Goal: Find specific page/section: Find specific page/section

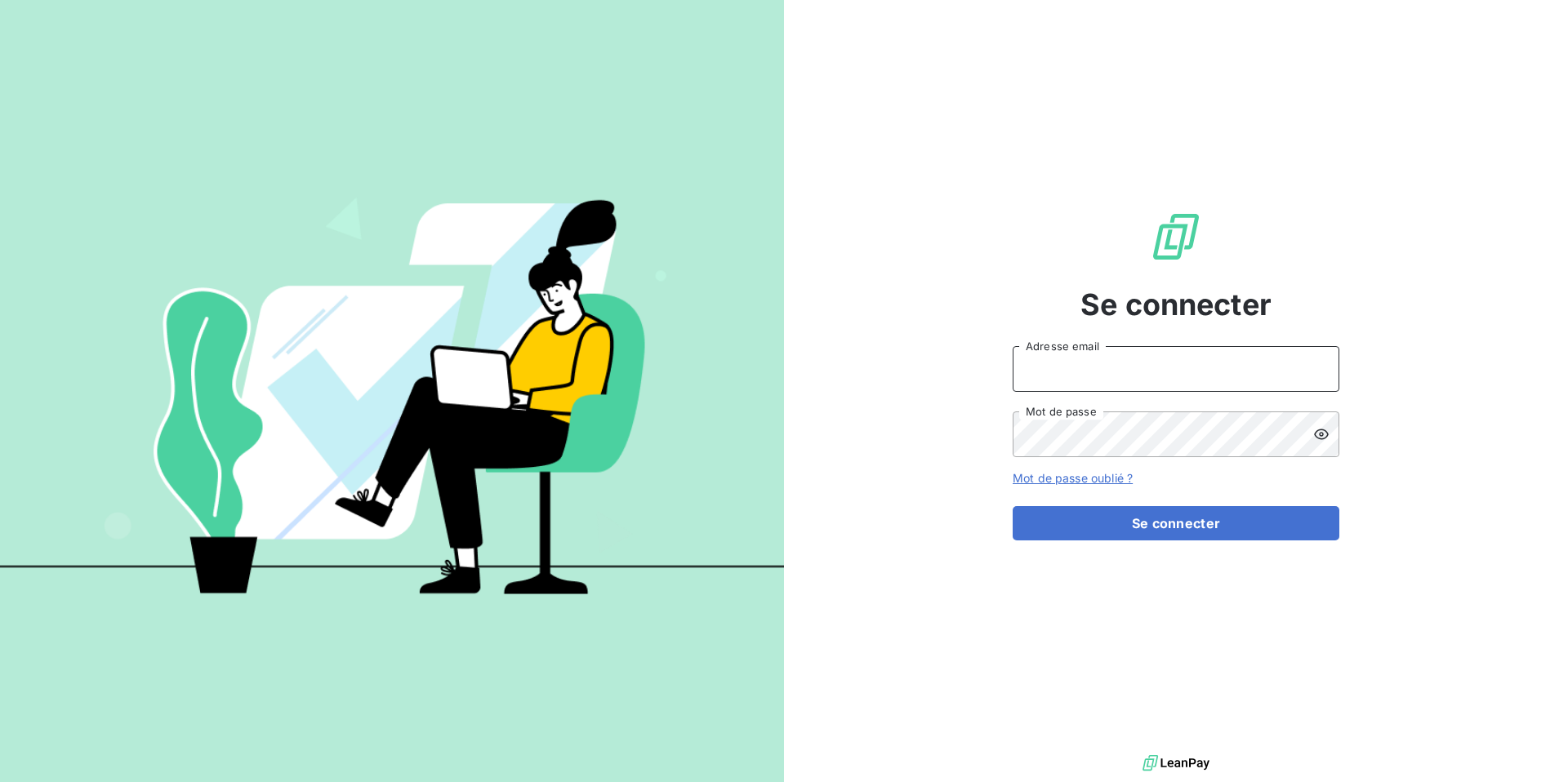
click at [1064, 368] on input "Adresse email" at bounding box center [1175, 369] width 326 height 45
type input "[DOMAIN_NAME][EMAIL_ADDRESS][DOMAIN_NAME]"
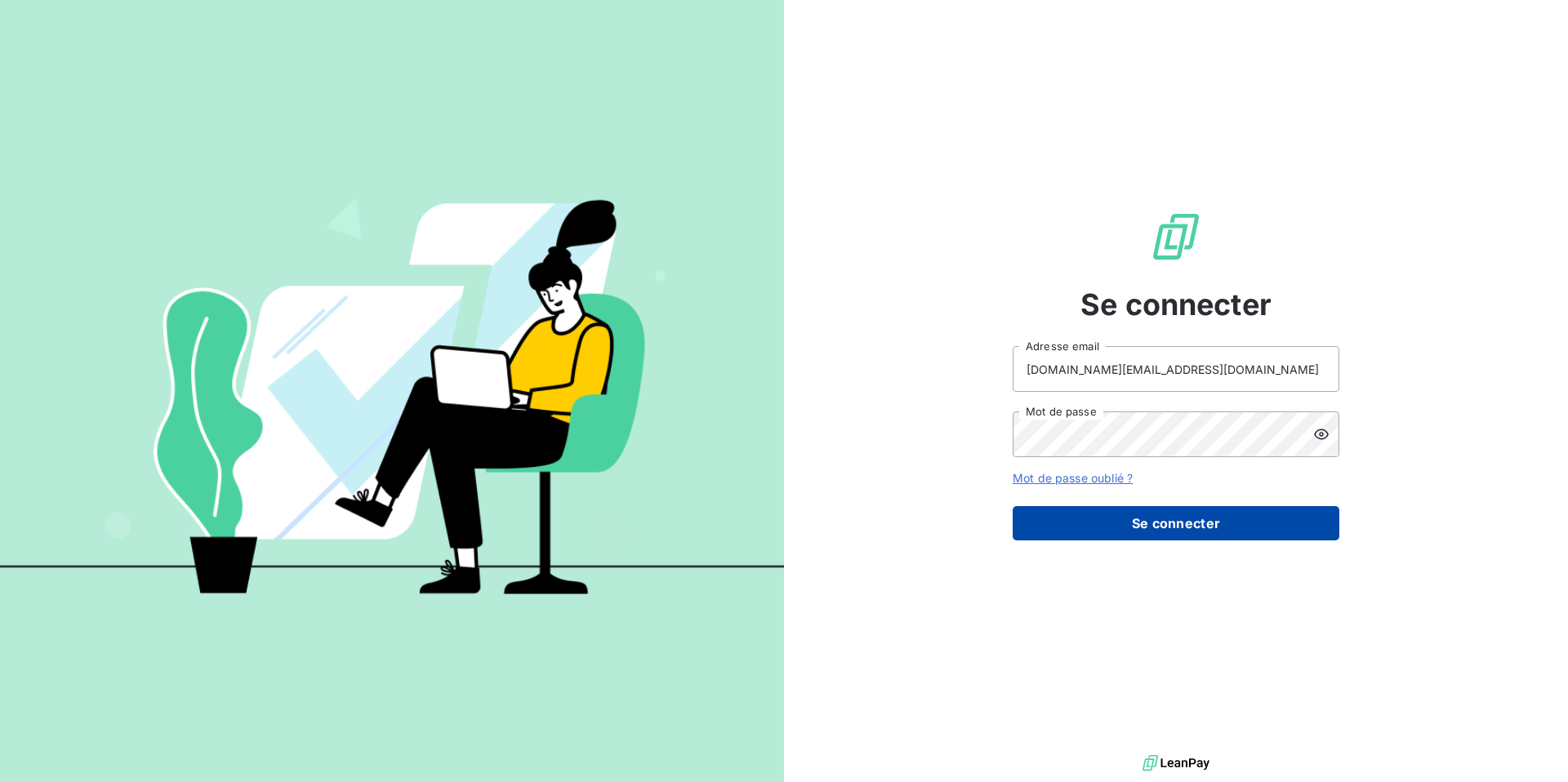
click at [1170, 525] on button "Se connecter" at bounding box center [1175, 522] width 326 height 34
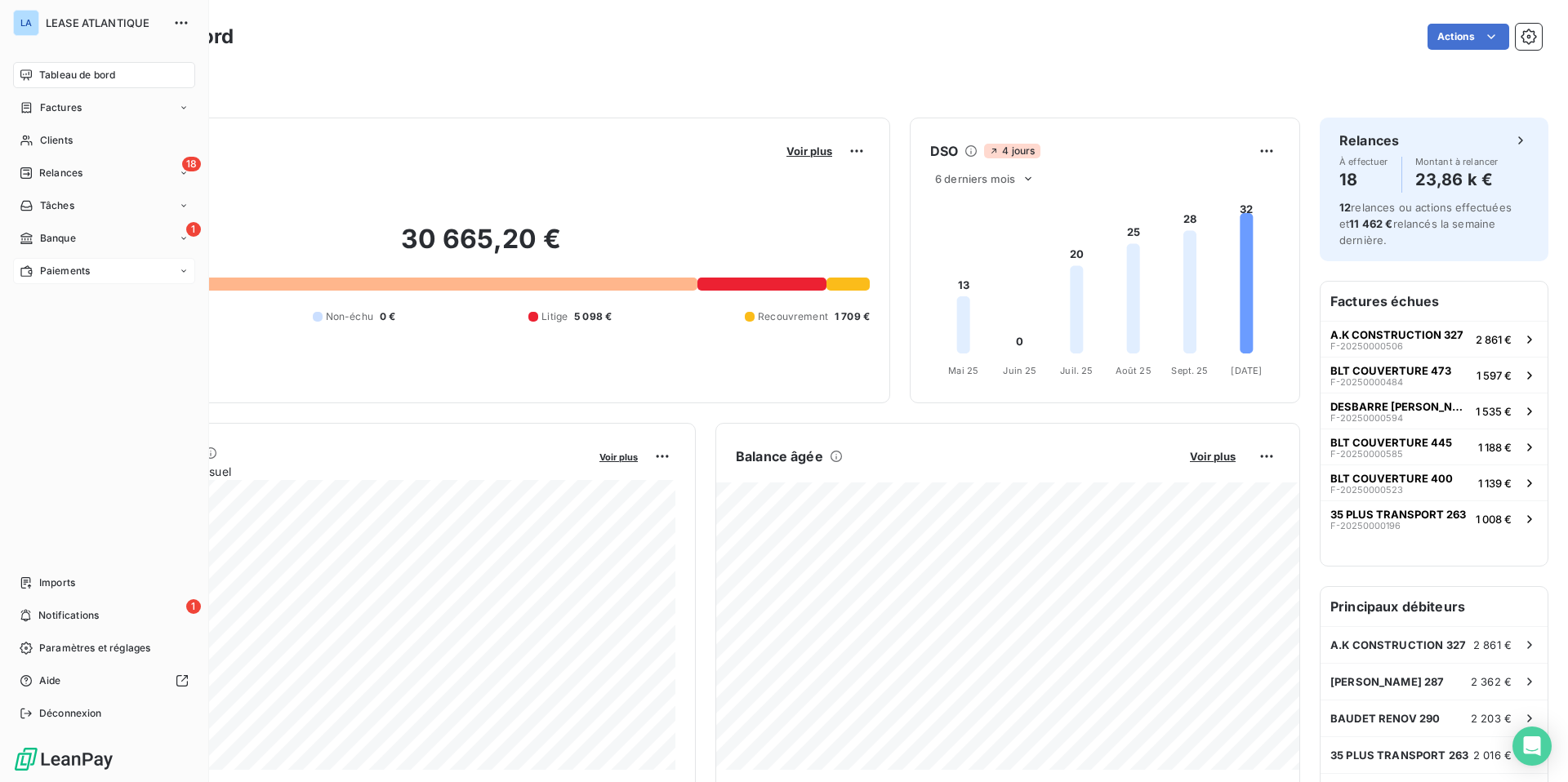
click at [48, 273] on span "Paiements" at bounding box center [64, 271] width 50 height 15
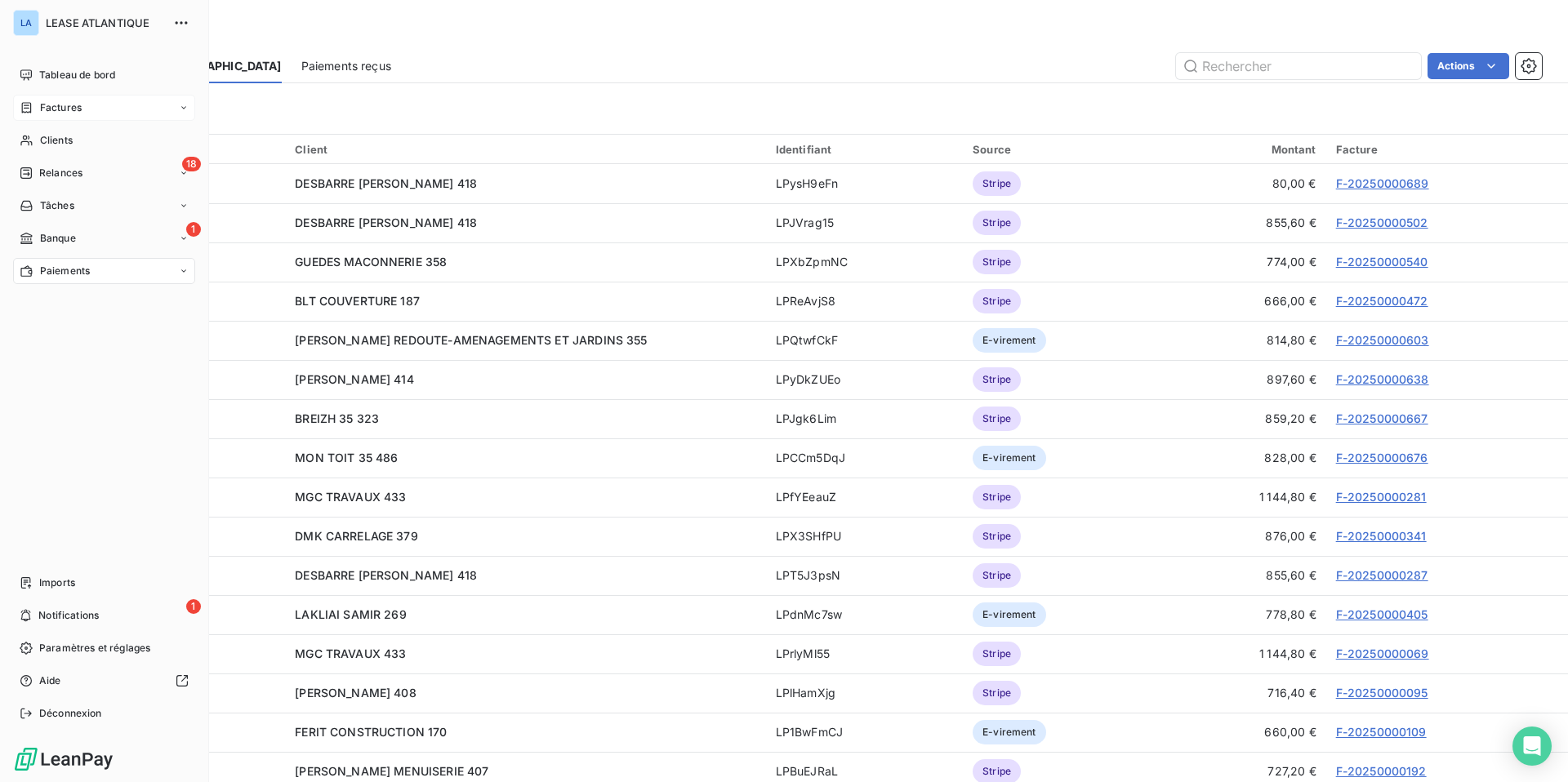
click at [64, 103] on span "Factures" at bounding box center [60, 108] width 41 height 15
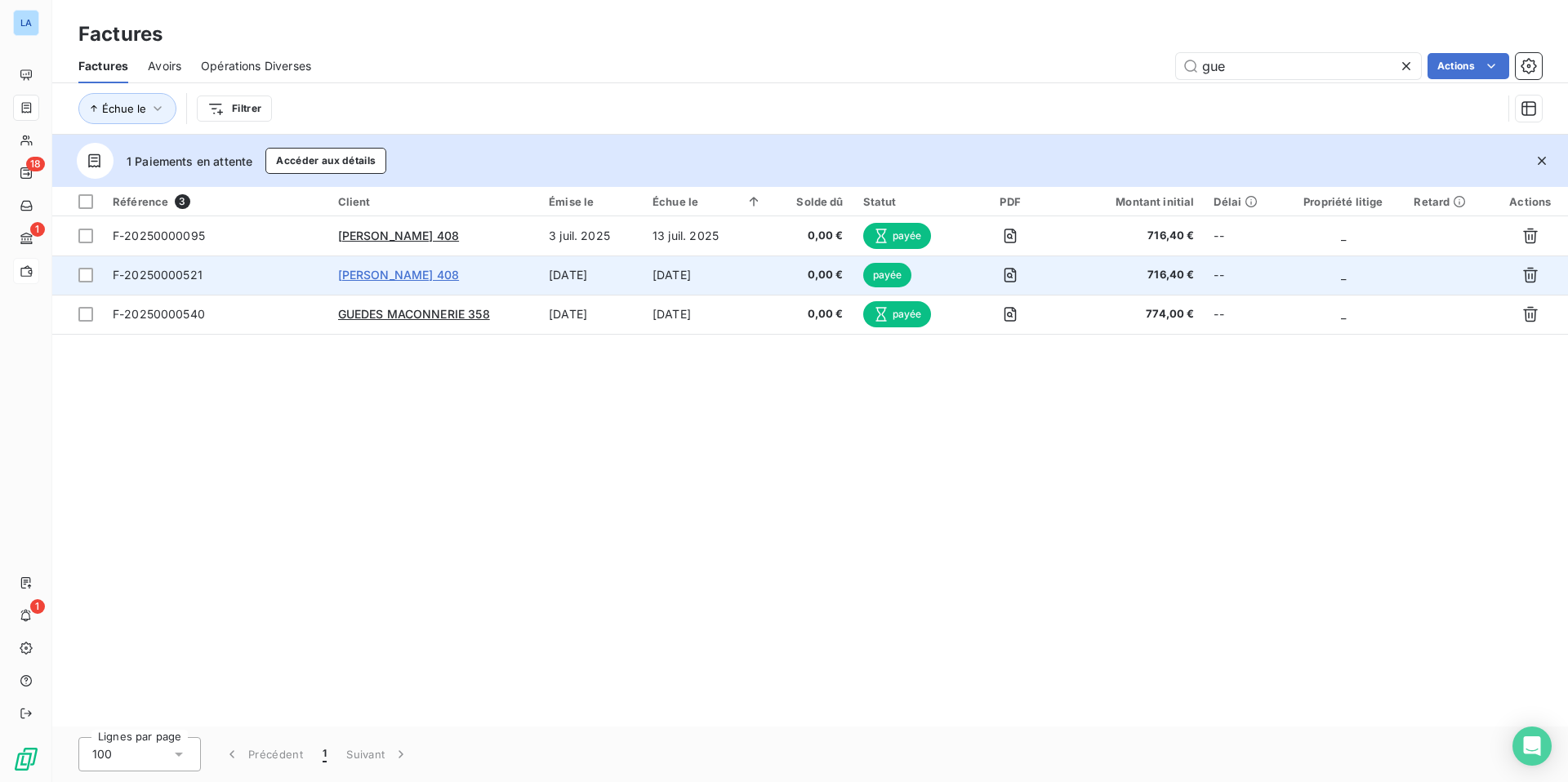
type input "gue"
click at [381, 275] on span "[PERSON_NAME] 408" at bounding box center [398, 274] width 122 height 14
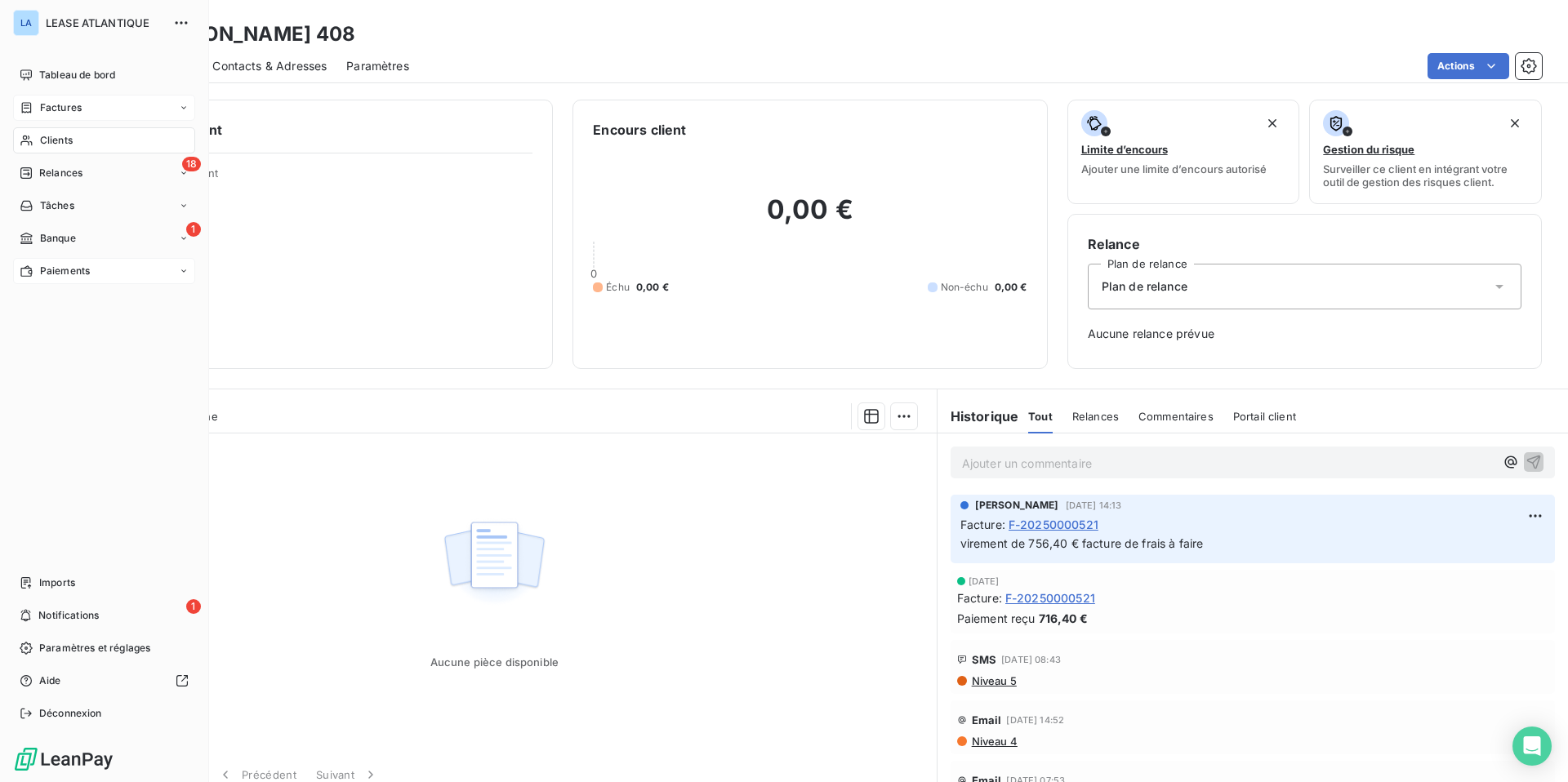
click at [58, 106] on span "Factures" at bounding box center [60, 108] width 41 height 15
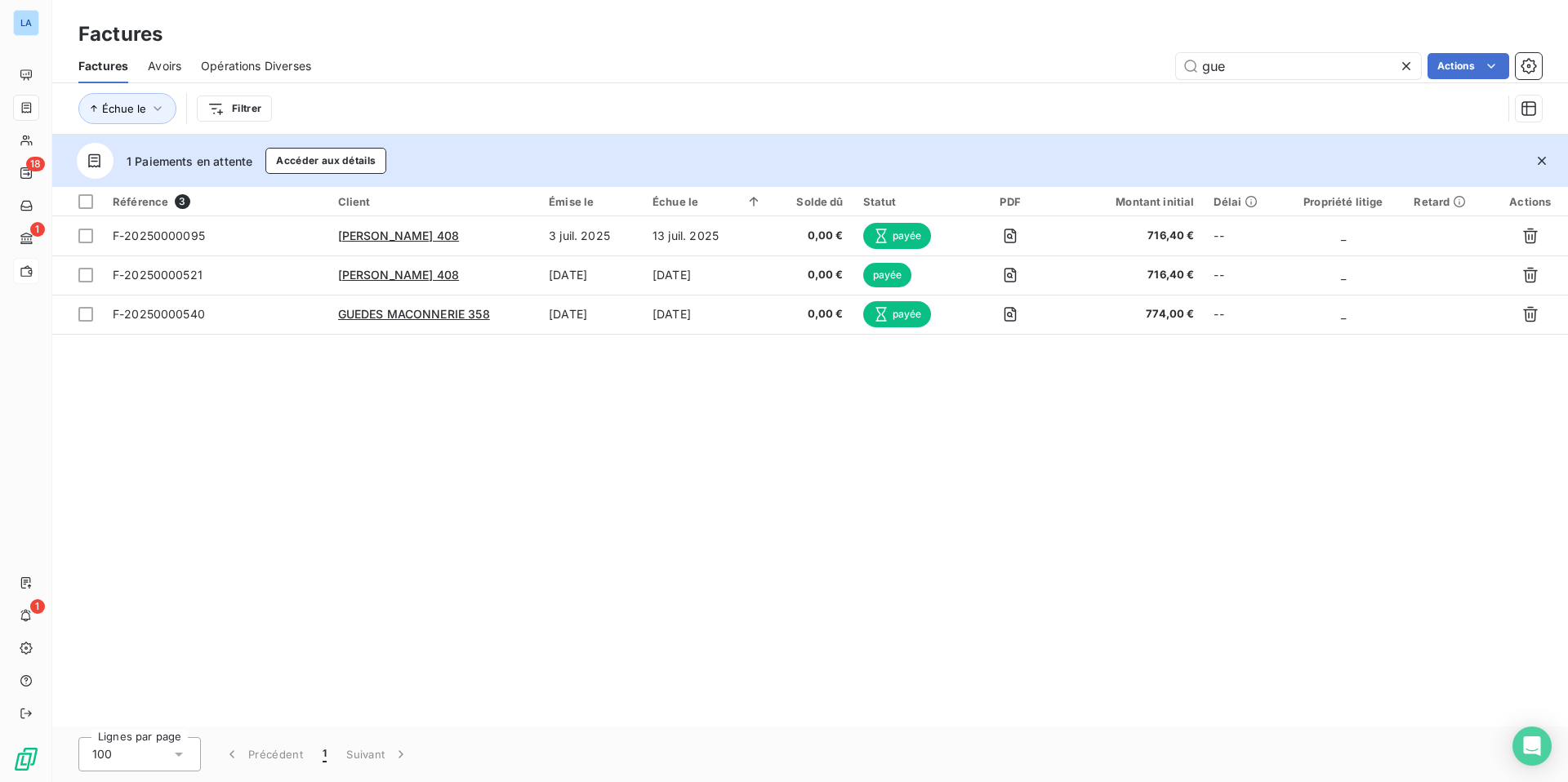
click at [1403, 68] on icon at bounding box center [1406, 66] width 8 height 8
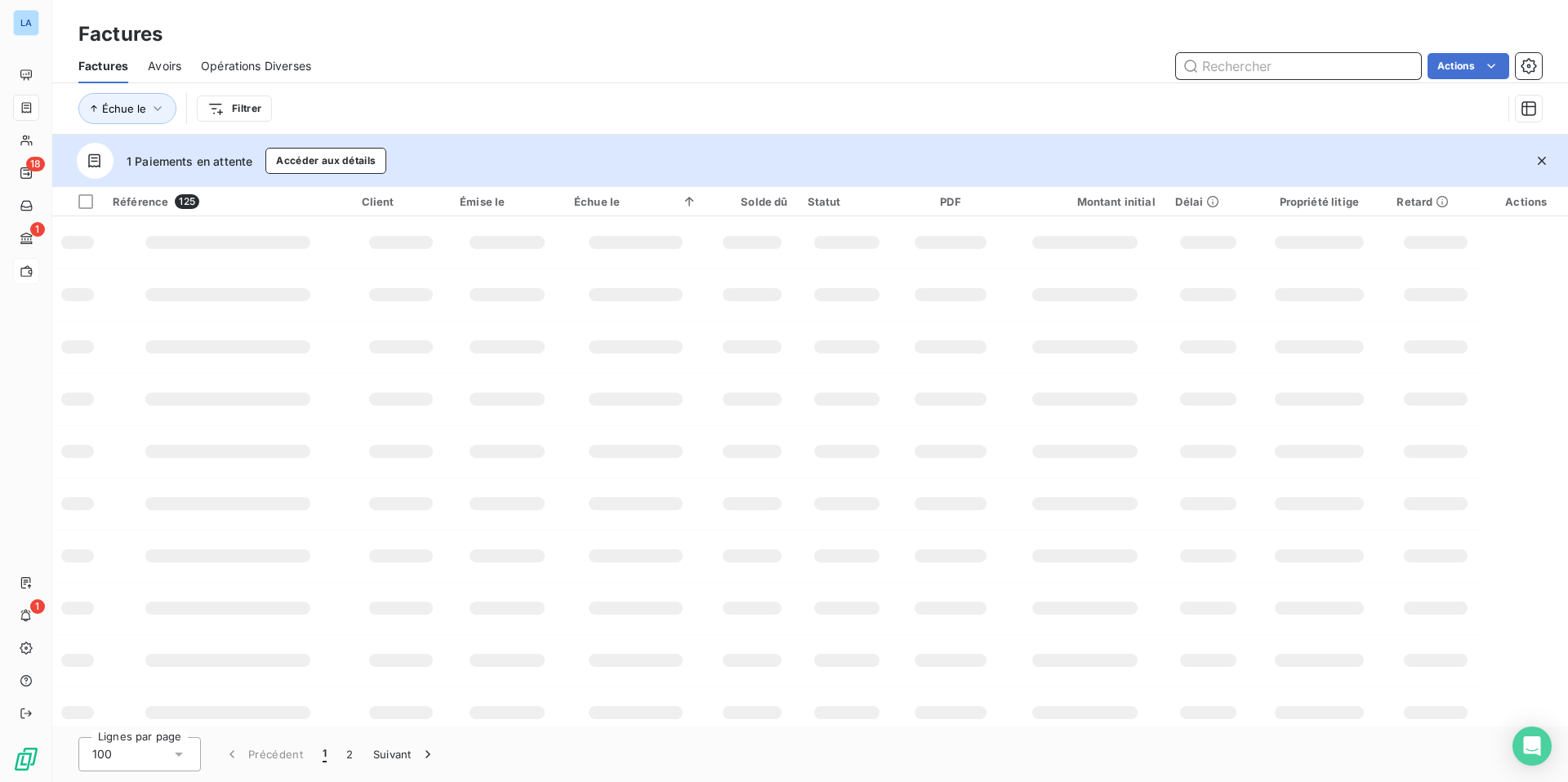
click at [1227, 63] on input "text" at bounding box center [1298, 66] width 245 height 26
type input "470"
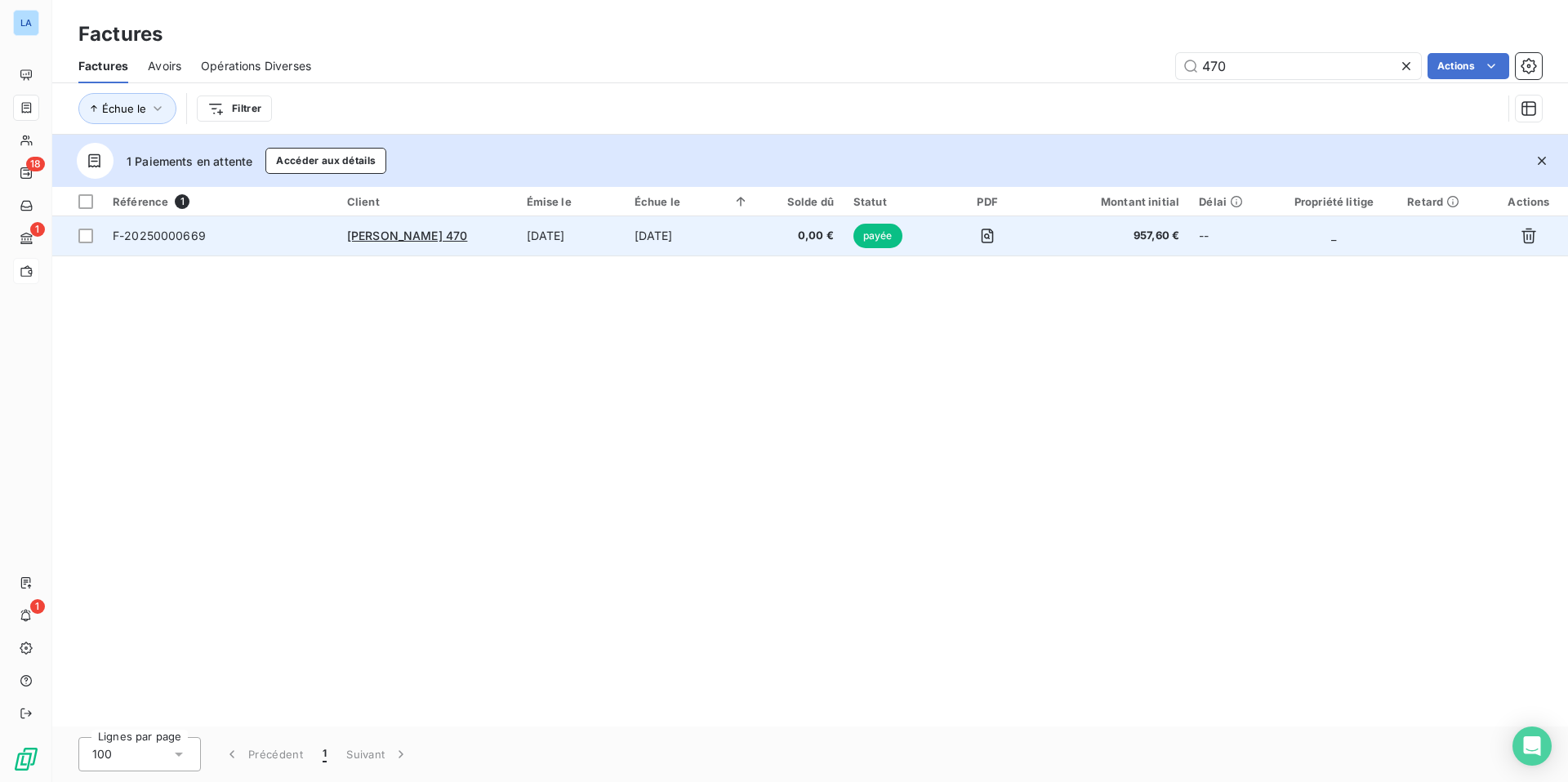
click at [399, 242] on div "[PERSON_NAME] 470" at bounding box center [427, 236] width 160 height 17
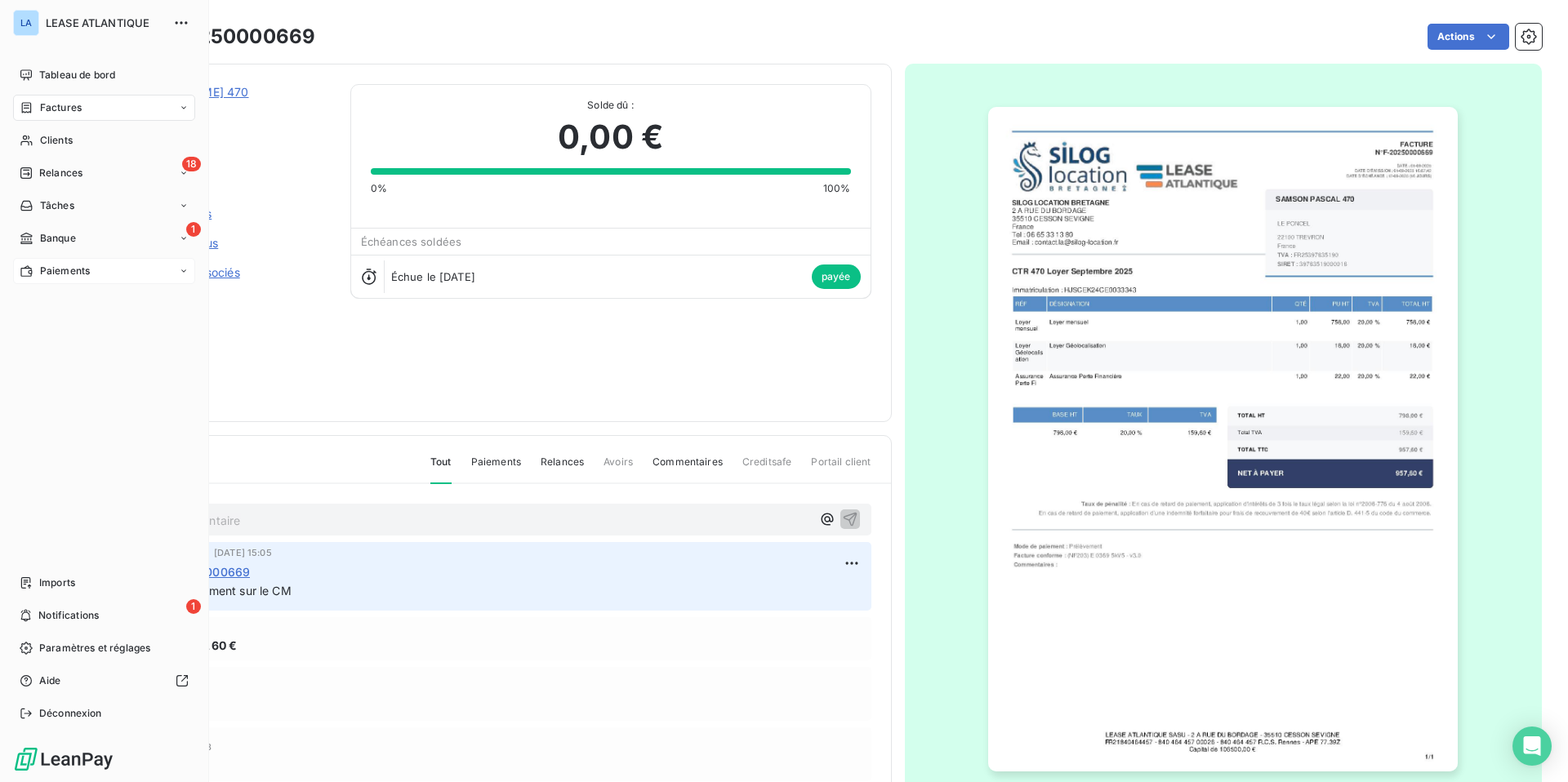
click at [68, 107] on span "Factures" at bounding box center [60, 108] width 41 height 15
click at [52, 107] on span "Factures" at bounding box center [60, 108] width 41 height 15
click at [53, 103] on span "Factures" at bounding box center [60, 108] width 41 height 15
click at [75, 102] on span "Factures" at bounding box center [60, 108] width 41 height 15
click at [67, 101] on span "Factures" at bounding box center [60, 108] width 41 height 15
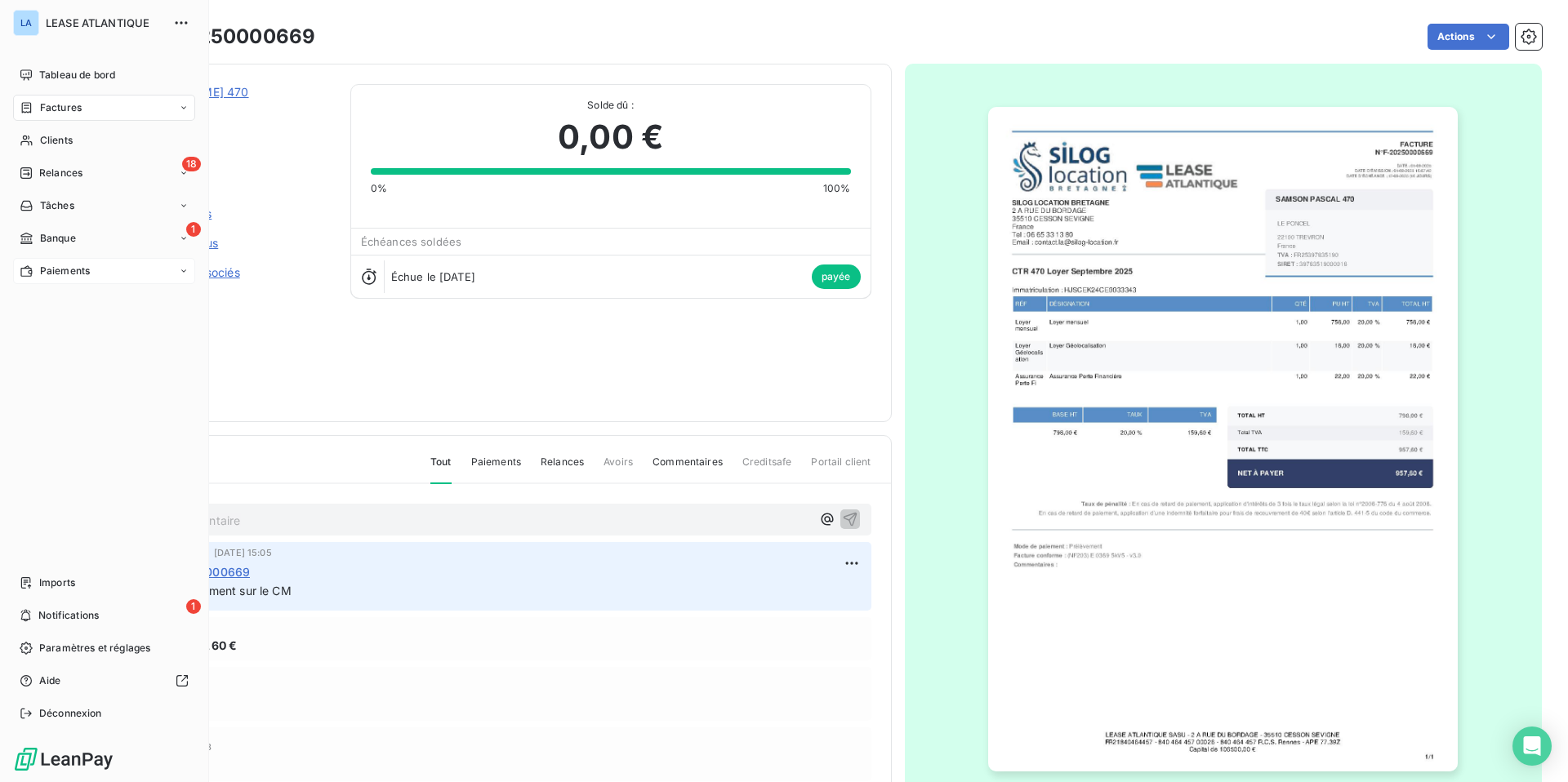
click at [61, 267] on span "Paiements" at bounding box center [64, 271] width 50 height 15
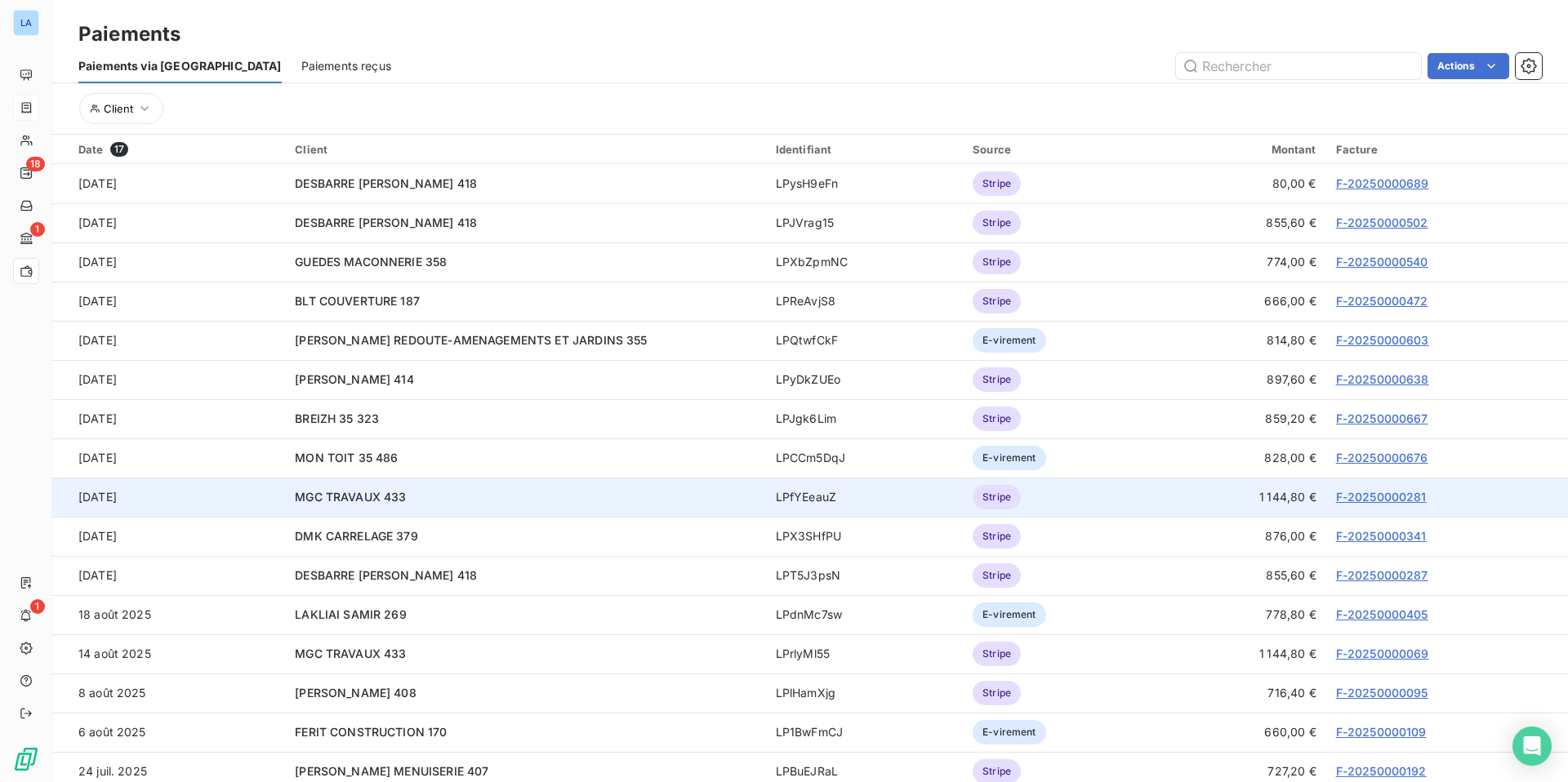
scroll to position [48, 0]
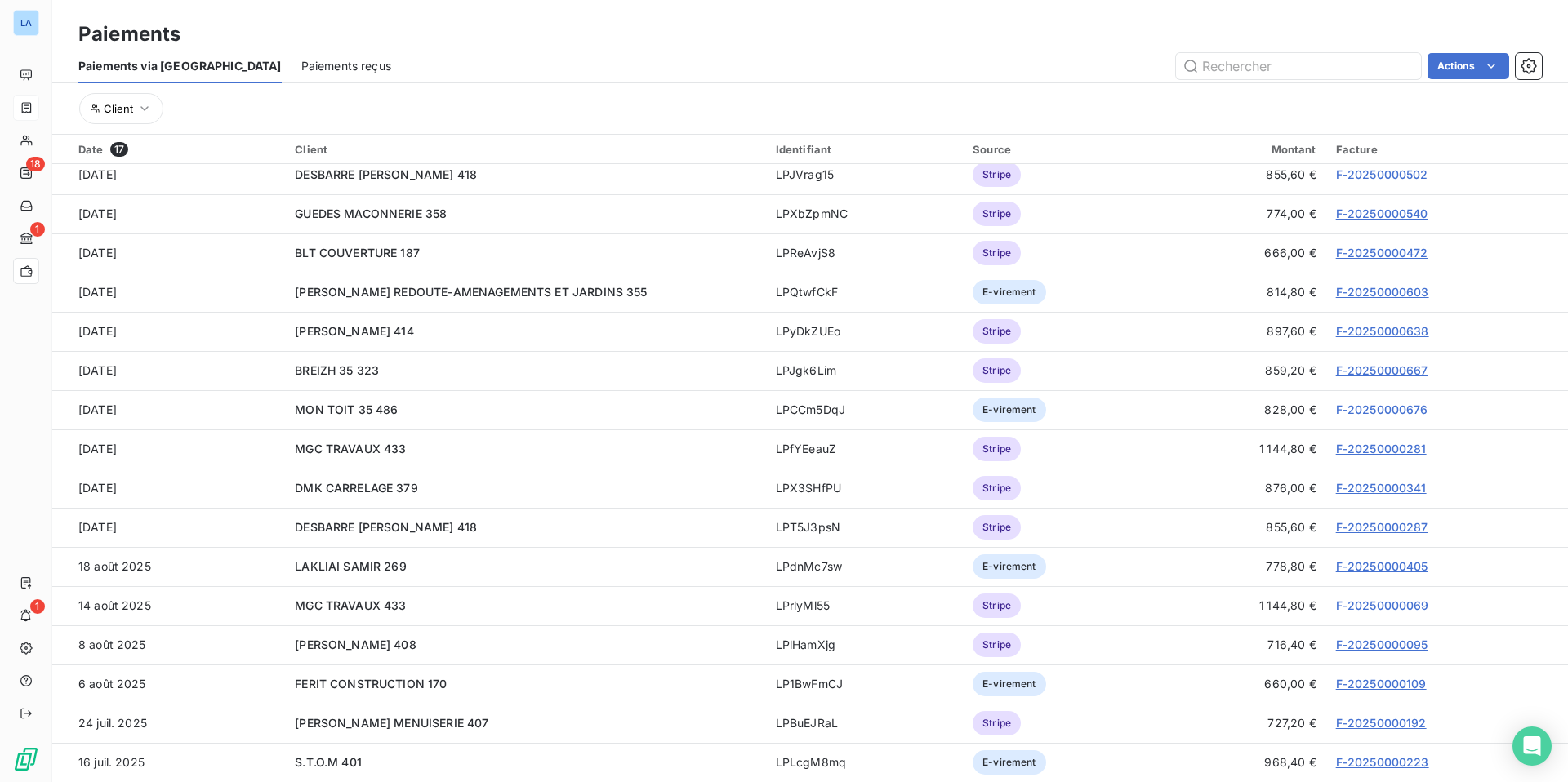
click at [302, 64] on span "Paiements reçus" at bounding box center [346, 66] width 90 height 17
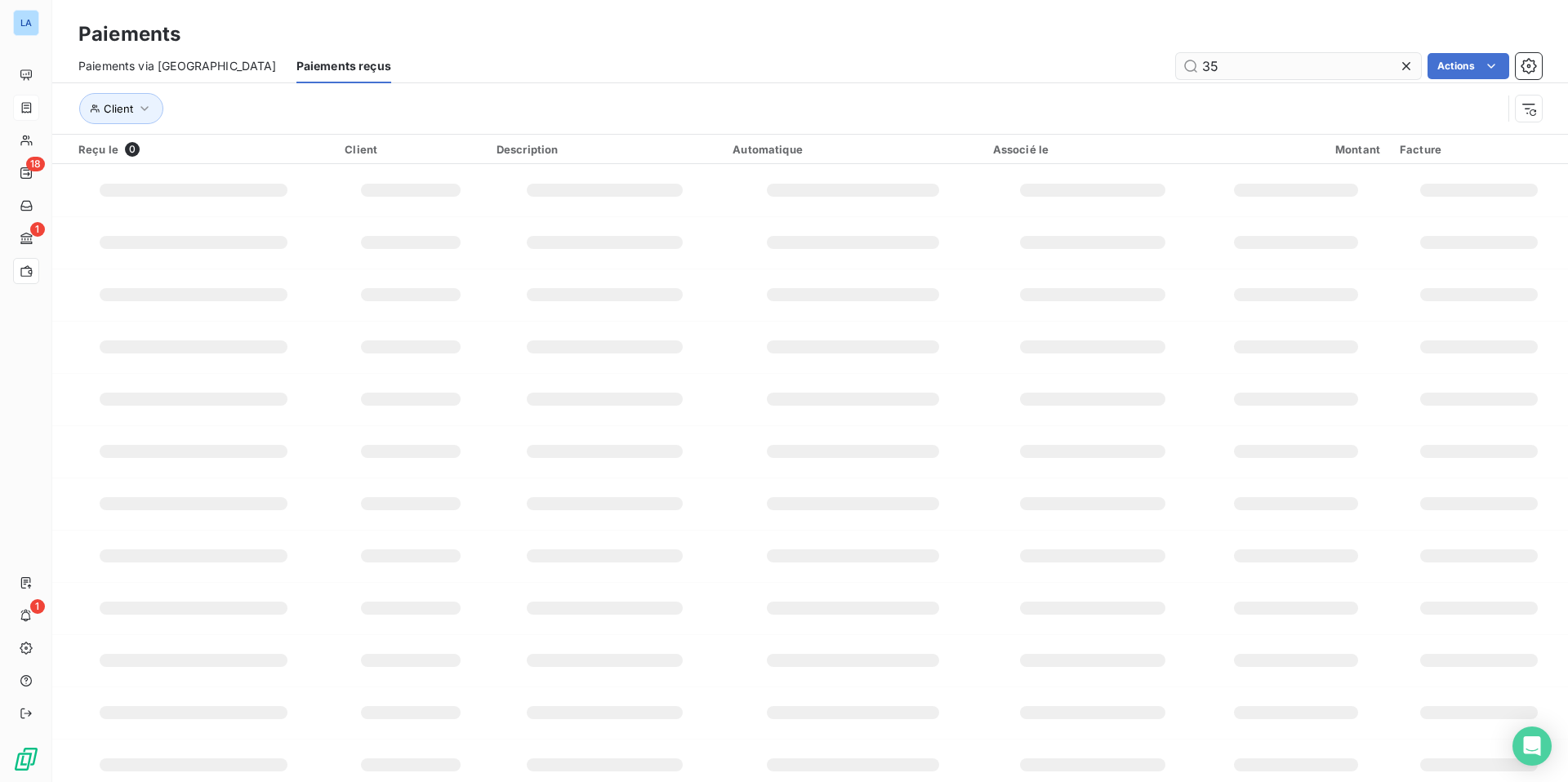
type input "351"
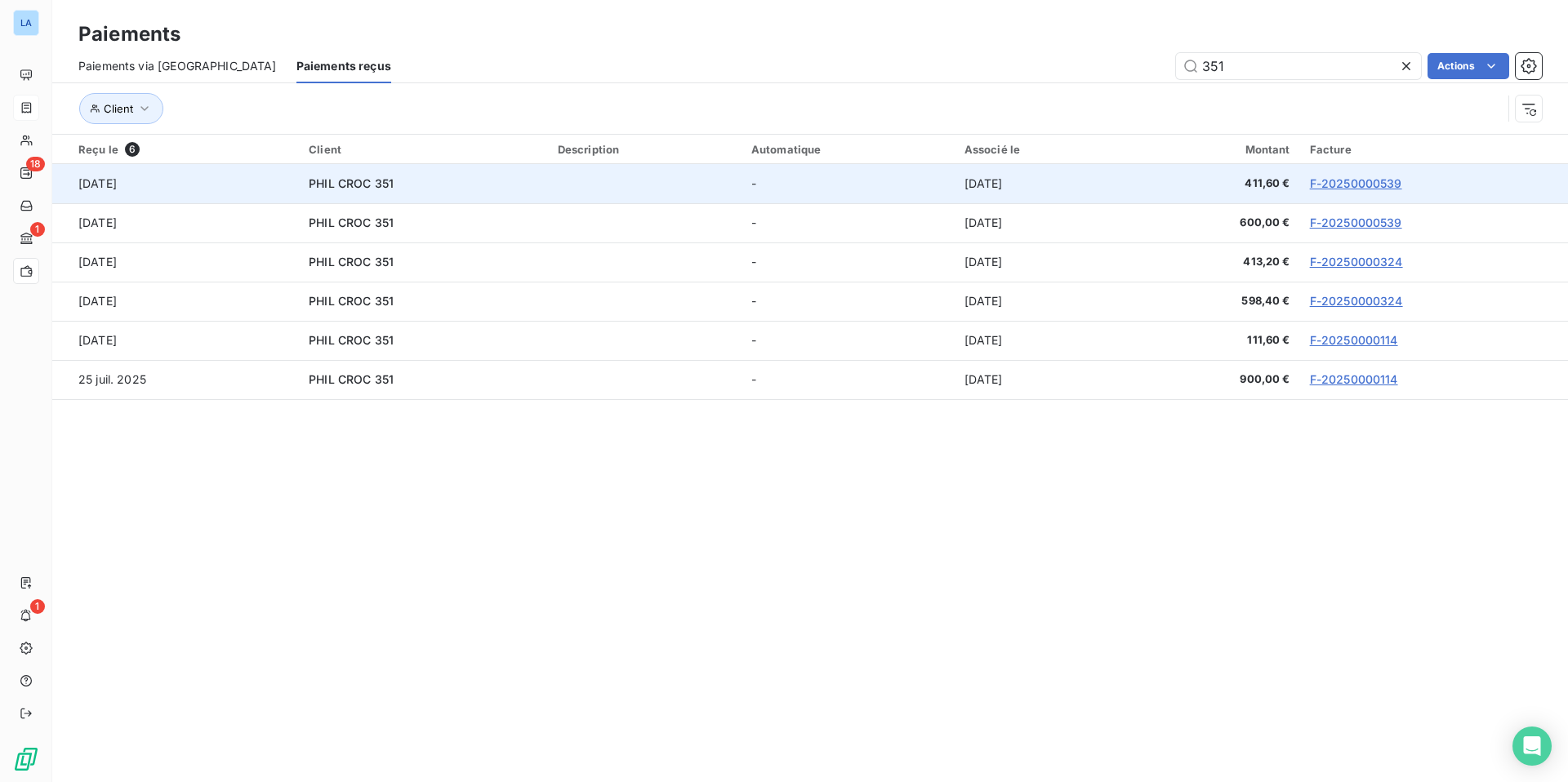
click at [1356, 181] on link "F-20250000539" at bounding box center [1356, 183] width 93 height 14
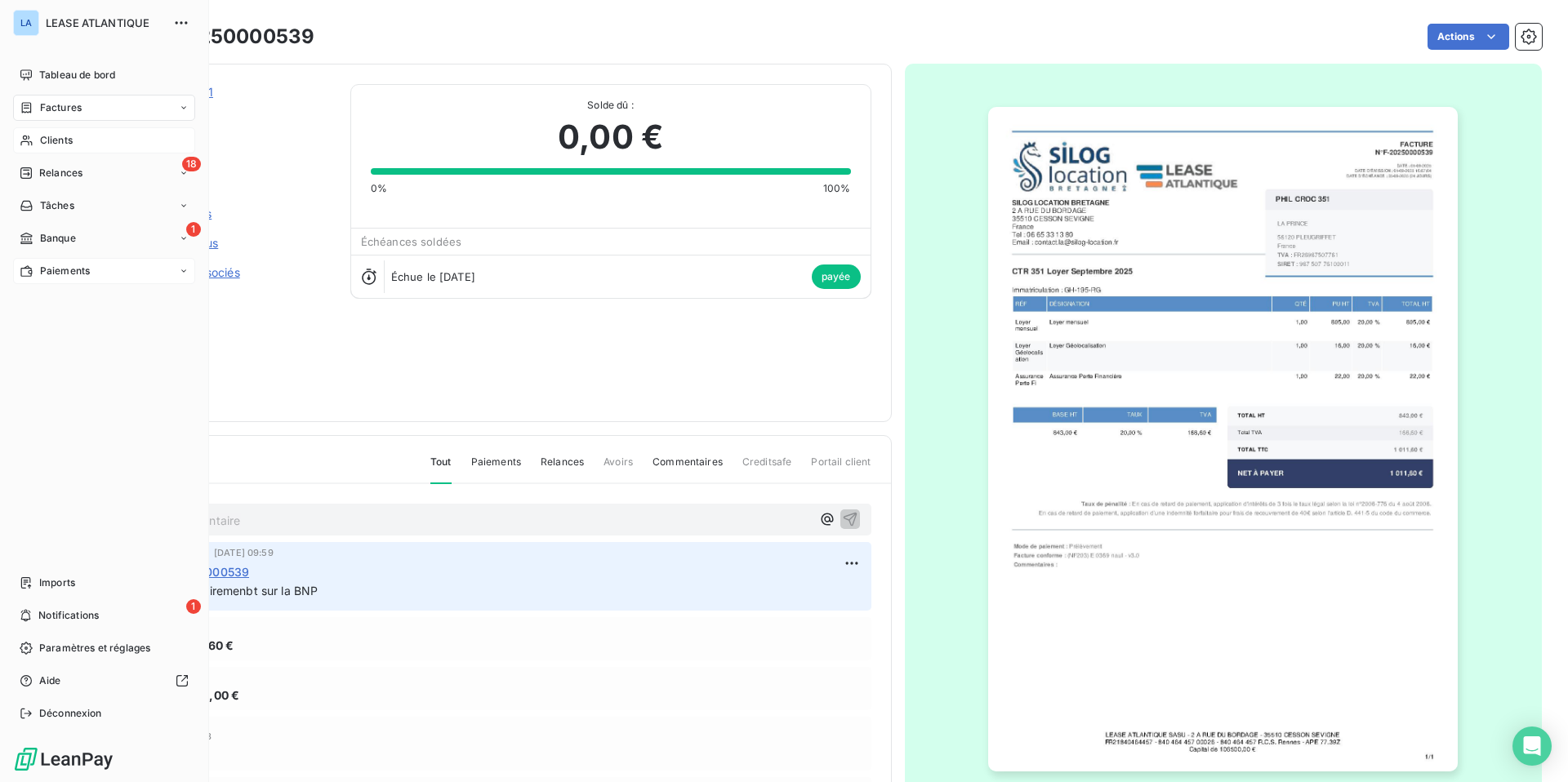
click at [60, 145] on span "Clients" at bounding box center [56, 141] width 33 height 15
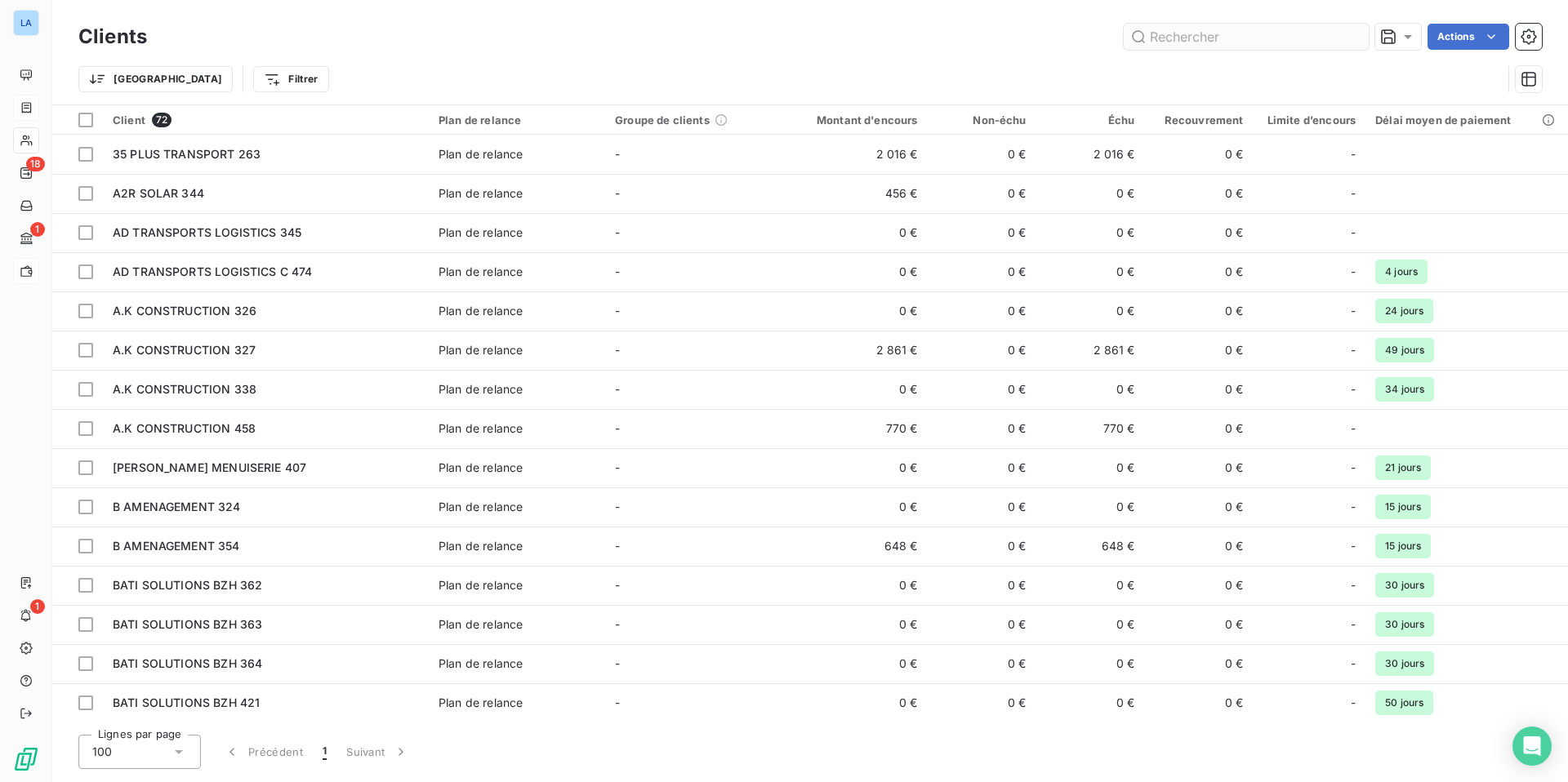
click at [1187, 32] on input "text" at bounding box center [1246, 37] width 245 height 26
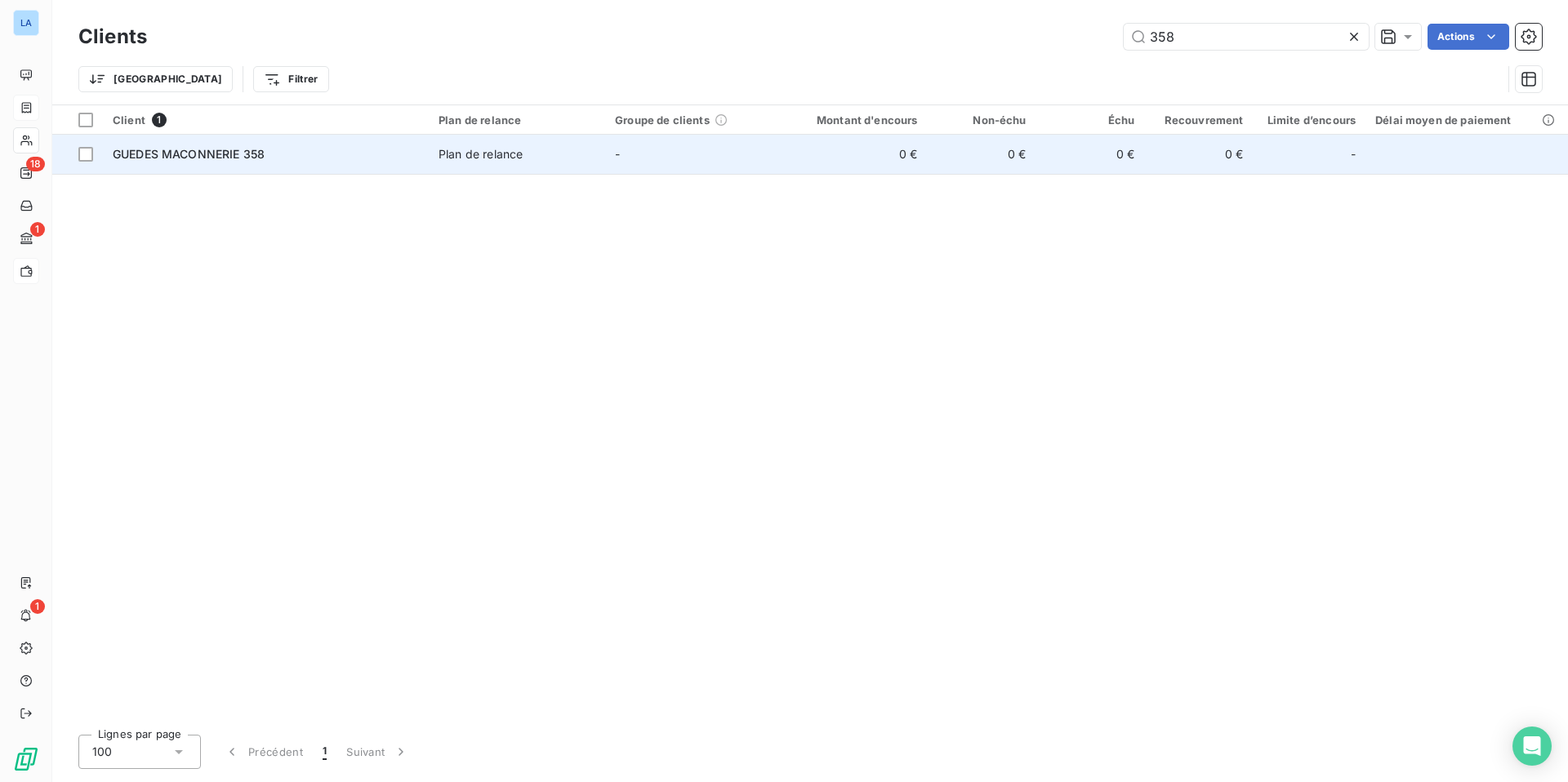
type input "358"
click at [206, 159] on span "GUEDES MACONNERIE 358" at bounding box center [188, 154] width 152 height 14
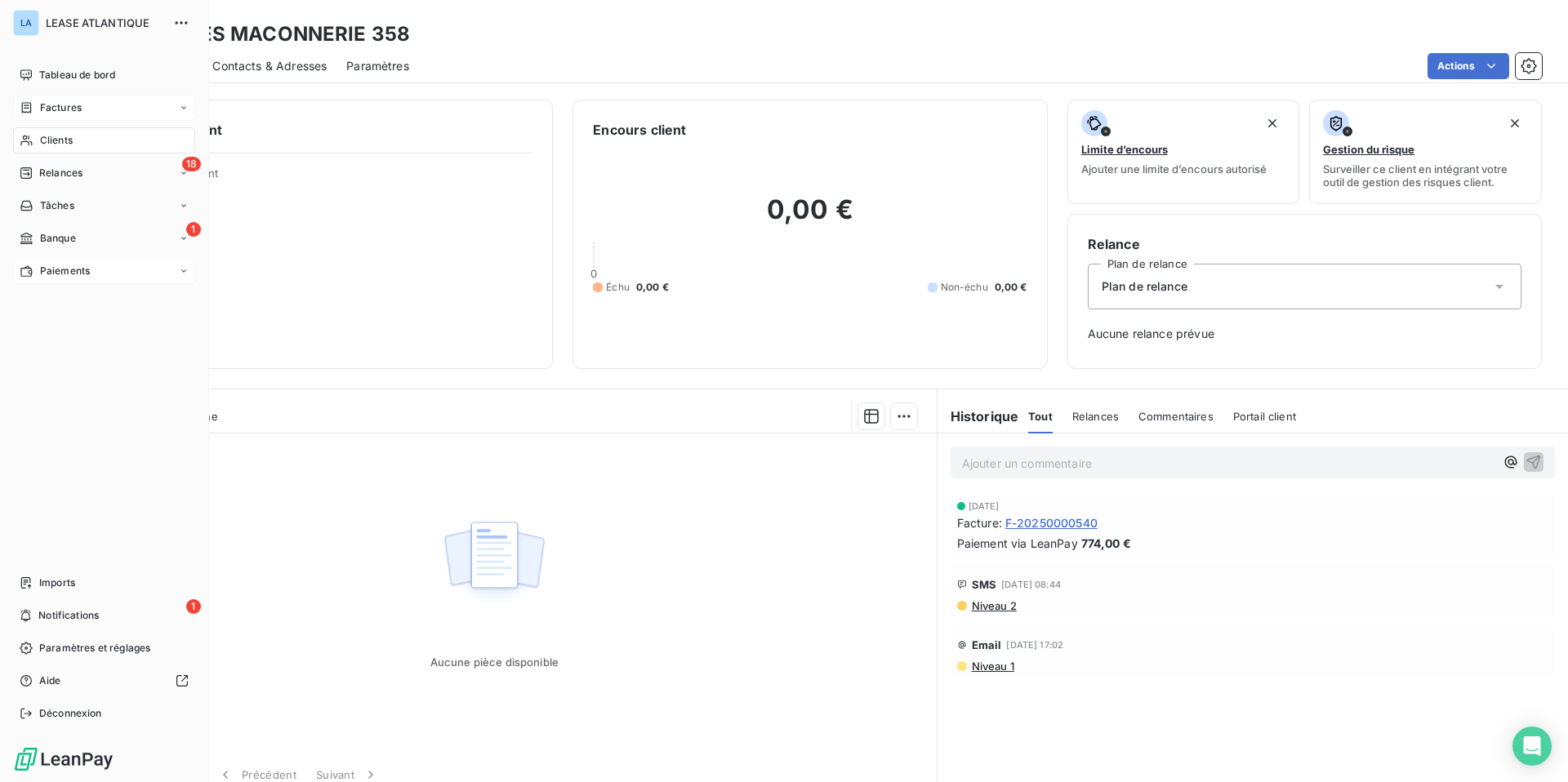
click at [53, 266] on span "Paiements" at bounding box center [64, 271] width 50 height 15
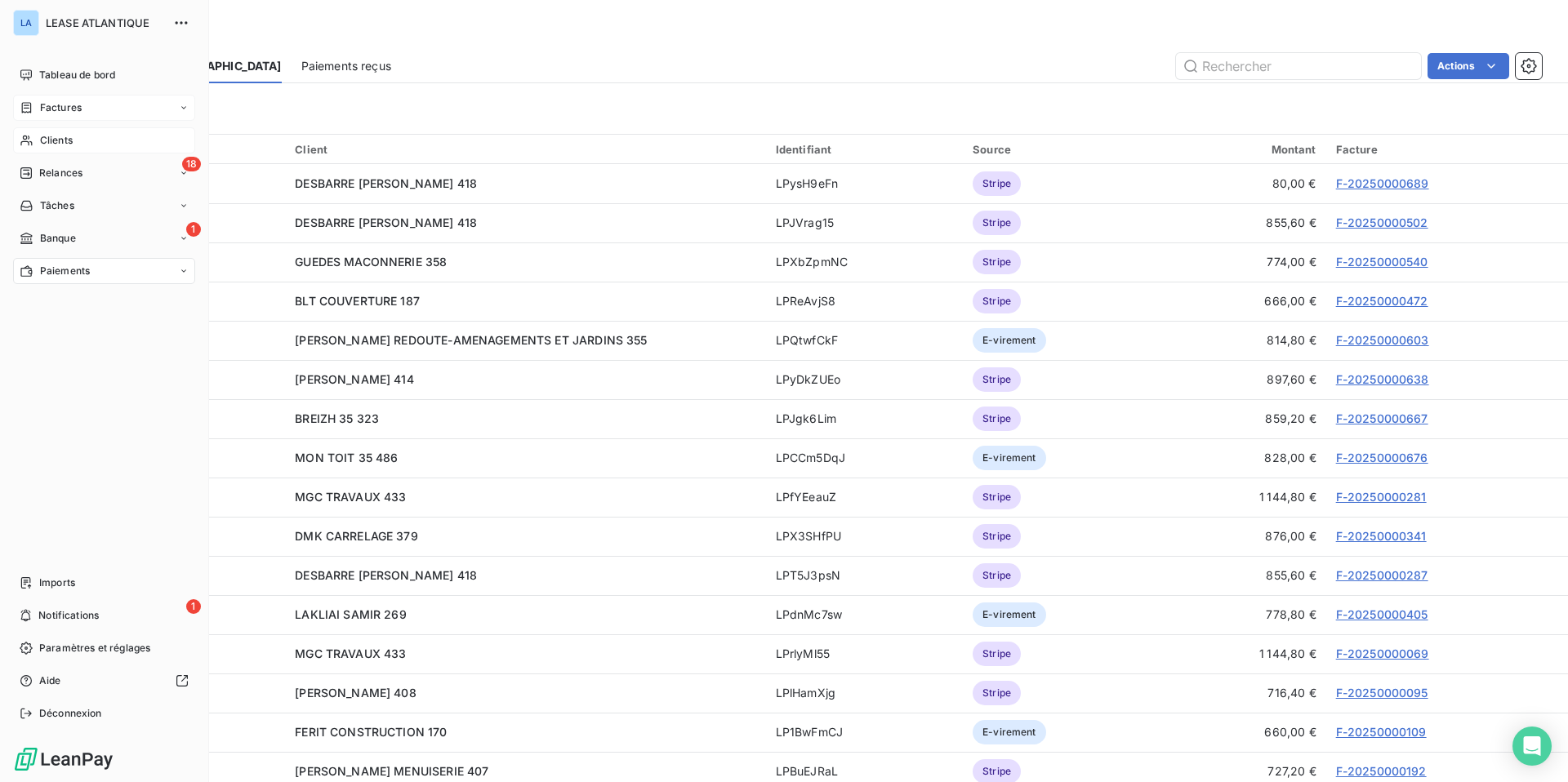
click at [57, 137] on span "Clients" at bounding box center [56, 141] width 33 height 15
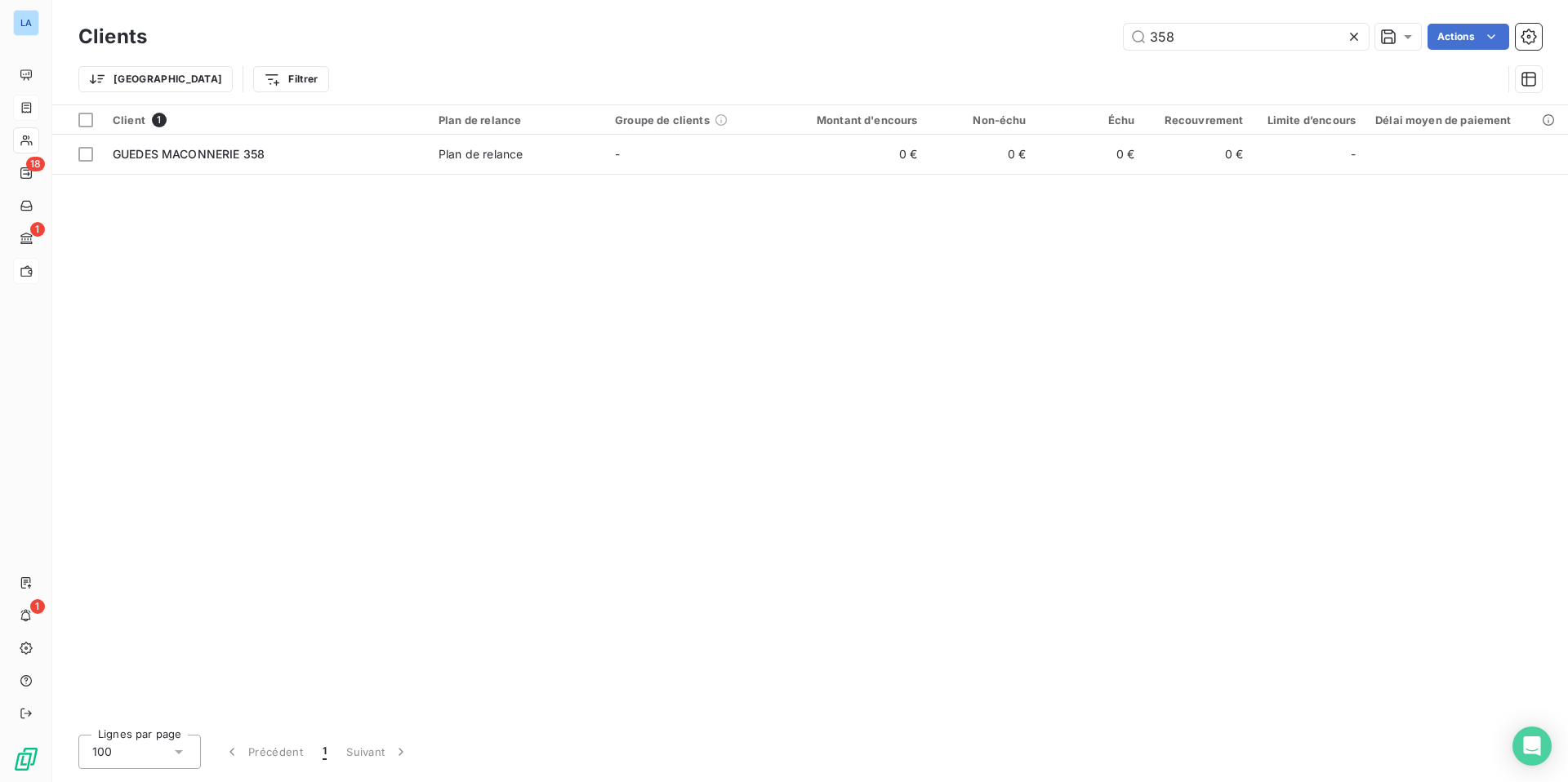
click at [1349, 34] on icon at bounding box center [1354, 37] width 17 height 17
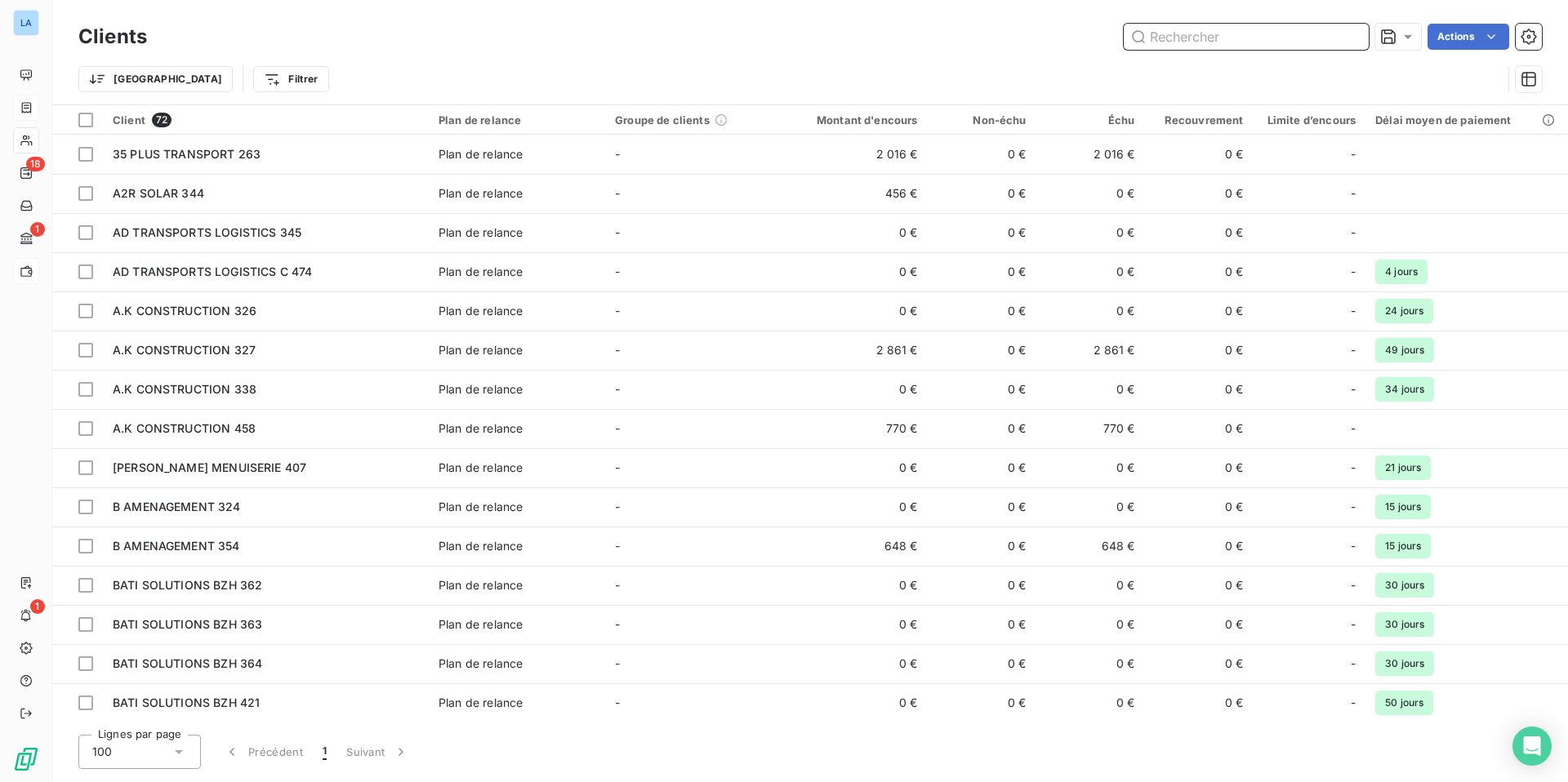
click at [1174, 36] on input "text" at bounding box center [1246, 37] width 245 height 26
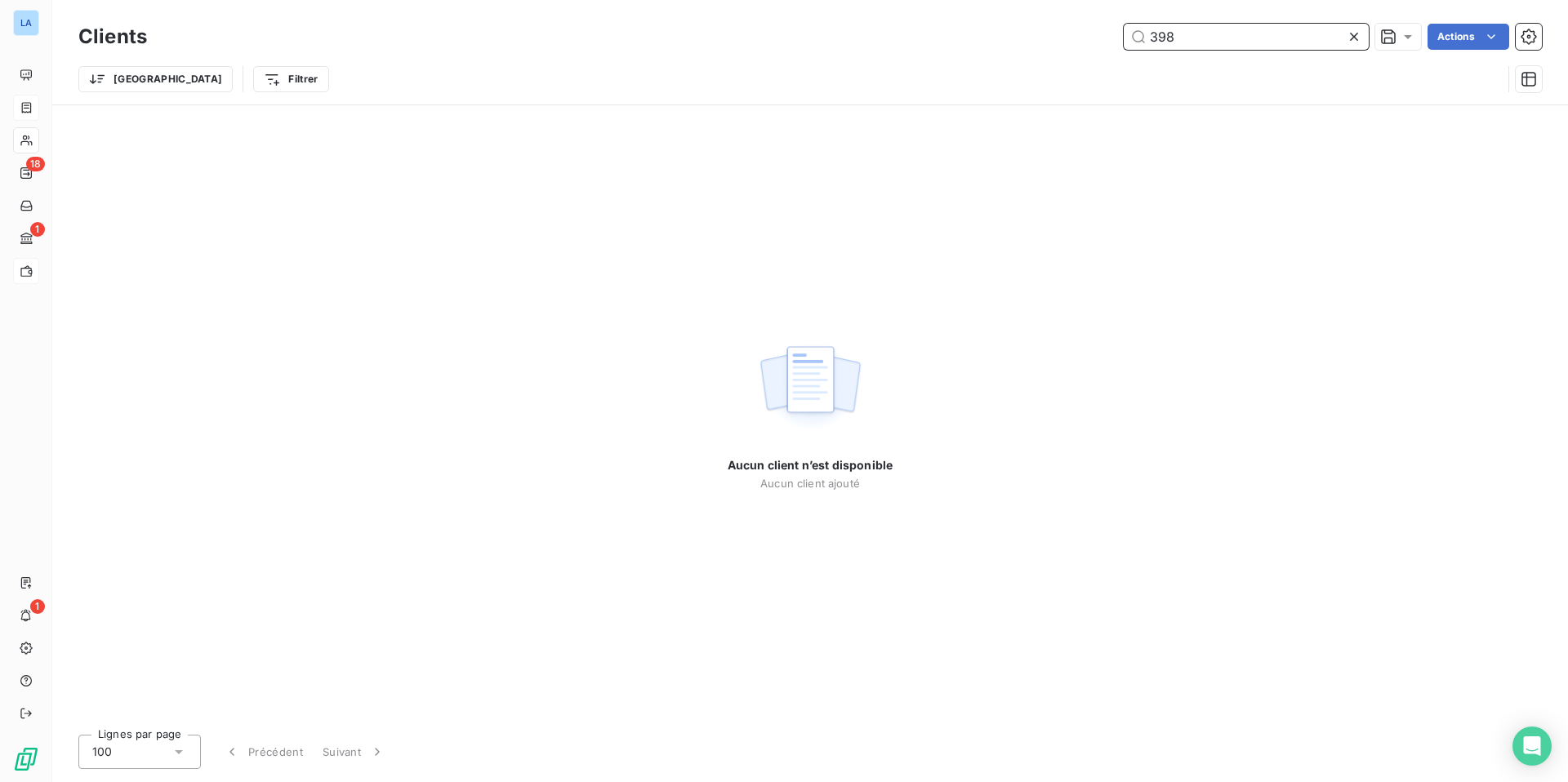
type input "398"
